Goal: Task Accomplishment & Management: Use online tool/utility

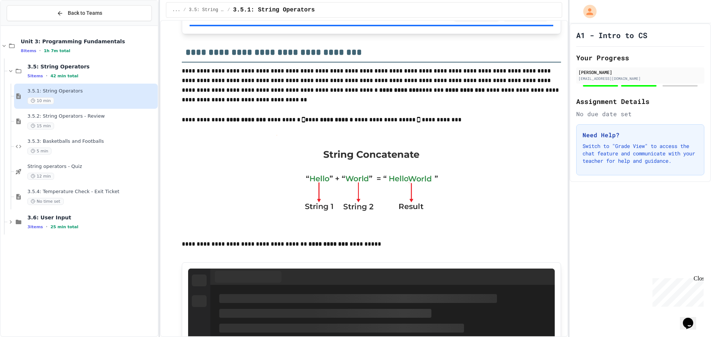
scroll to position [259, 0]
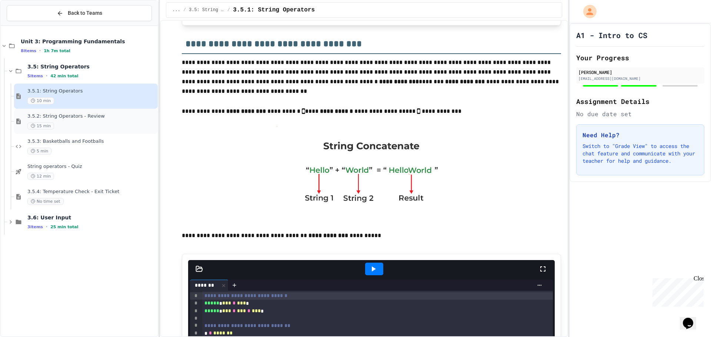
click at [94, 124] on div "15 min" at bounding box center [91, 126] width 129 height 7
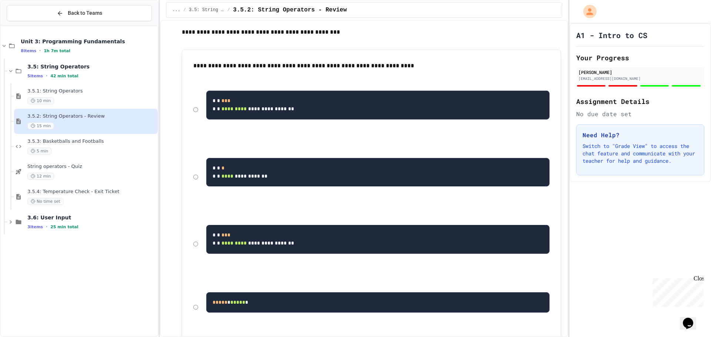
scroll to position [148, 0]
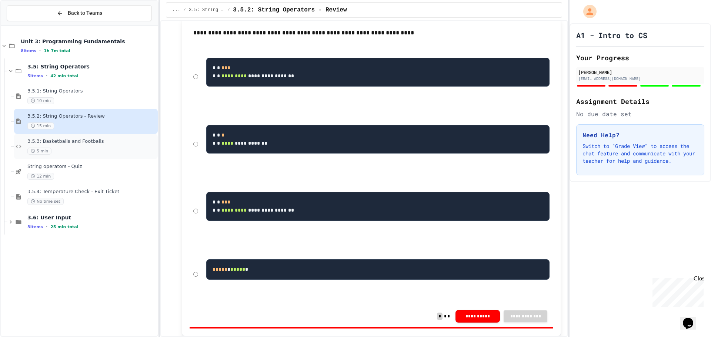
click at [100, 153] on div "5 min" at bounding box center [91, 151] width 129 height 7
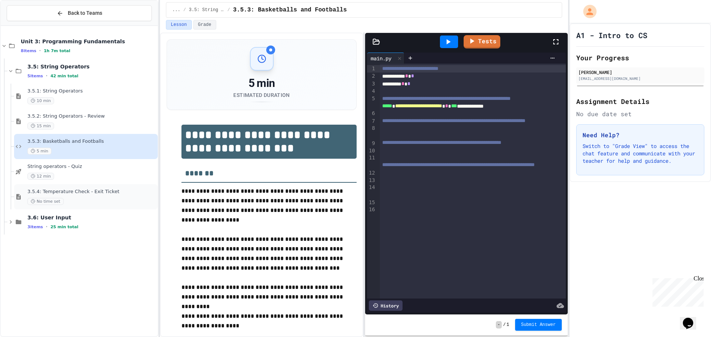
click at [102, 200] on div "No time set" at bounding box center [91, 201] width 129 height 7
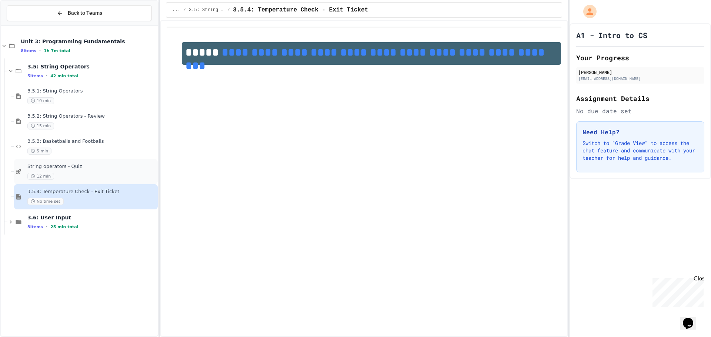
click at [88, 173] on div "12 min" at bounding box center [91, 176] width 129 height 7
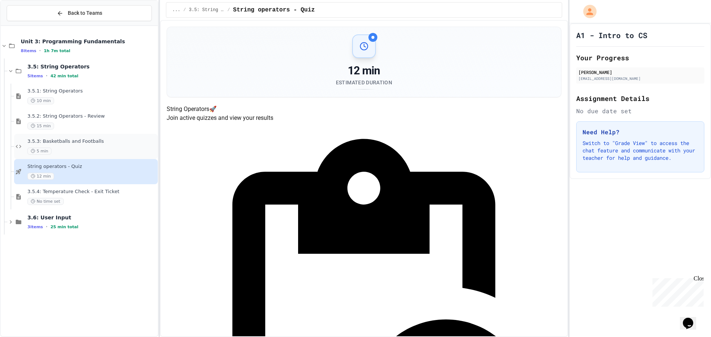
click at [93, 150] on div "5 min" at bounding box center [91, 151] width 129 height 7
